Goal: Find specific page/section: Find specific page/section

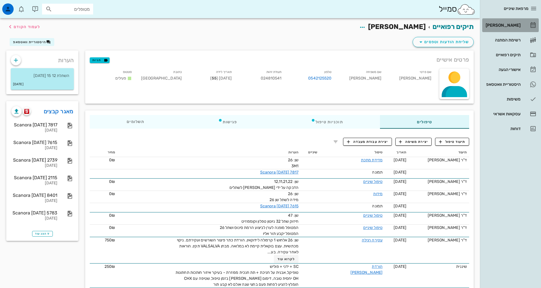
click at [510, 24] on div "[PERSON_NAME]" at bounding box center [502, 25] width 36 height 5
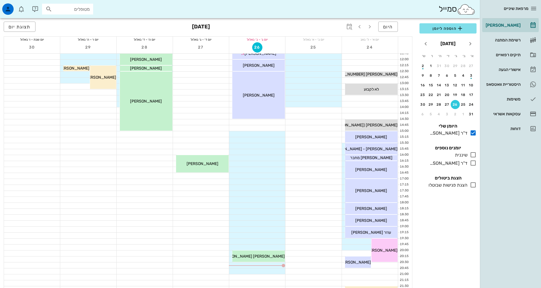
scroll to position [170, 0]
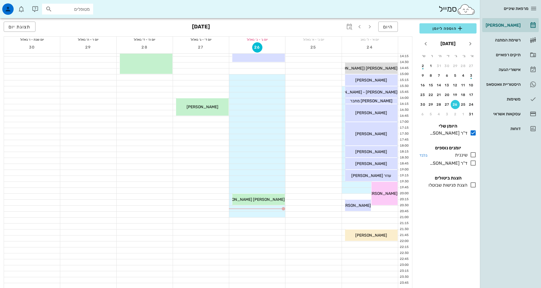
click at [474, 155] on icon at bounding box center [472, 154] width 7 height 7
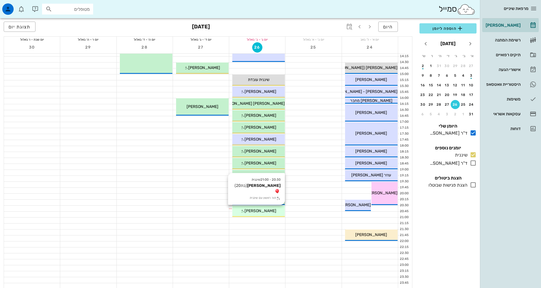
click at [264, 214] on div "20:30 - 21:00 שיננית [PERSON_NAME] (בת 20 ) תור ראשון עם שיננית [PERSON_NAME]" at bounding box center [258, 211] width 53 height 11
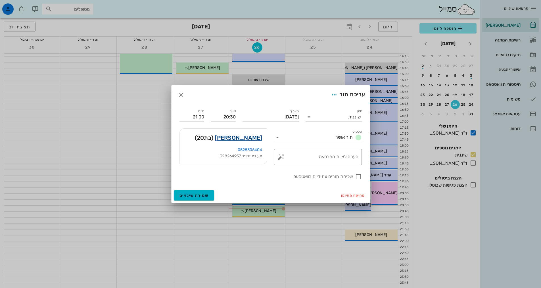
click at [253, 139] on link "[PERSON_NAME]" at bounding box center [238, 137] width 47 height 9
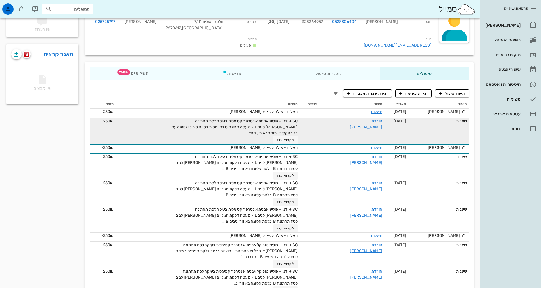
scroll to position [57, 0]
click at [294, 138] on span "לקרוא עוד" at bounding box center [285, 140] width 18 height 4
